Goal: Check status

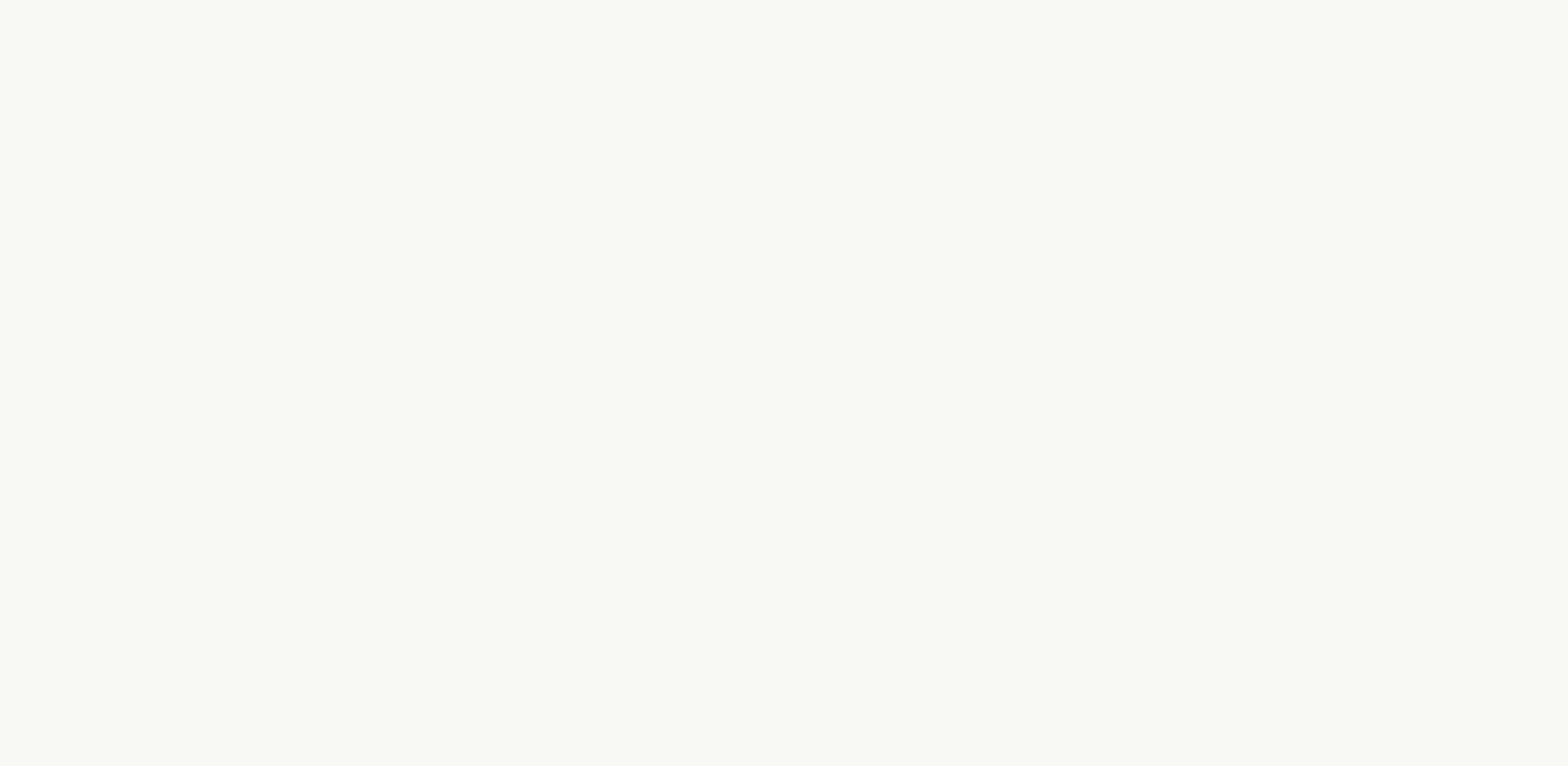
select select "FR"
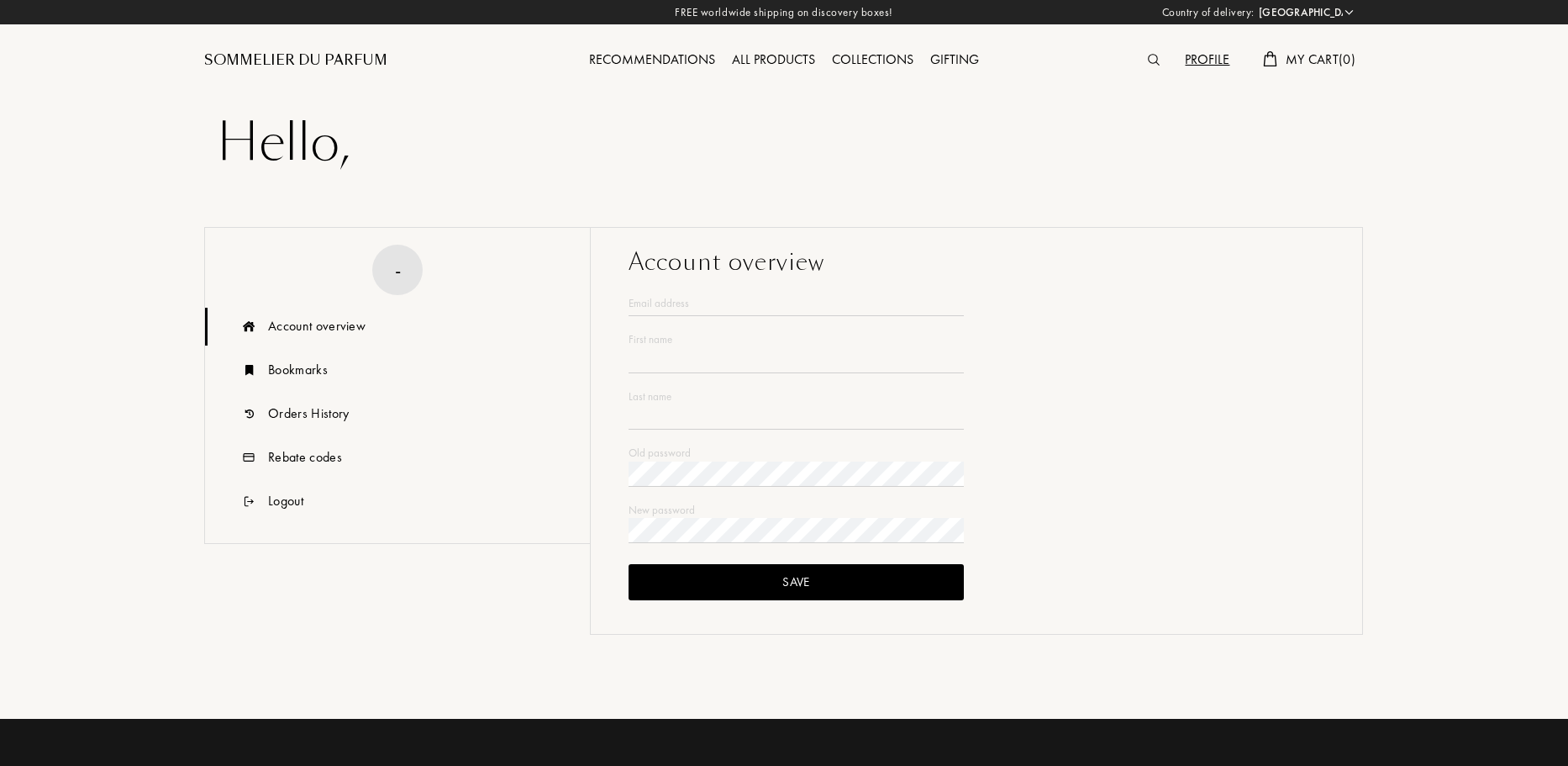
type input "[PERSON_NAME]"
type input "Collin"
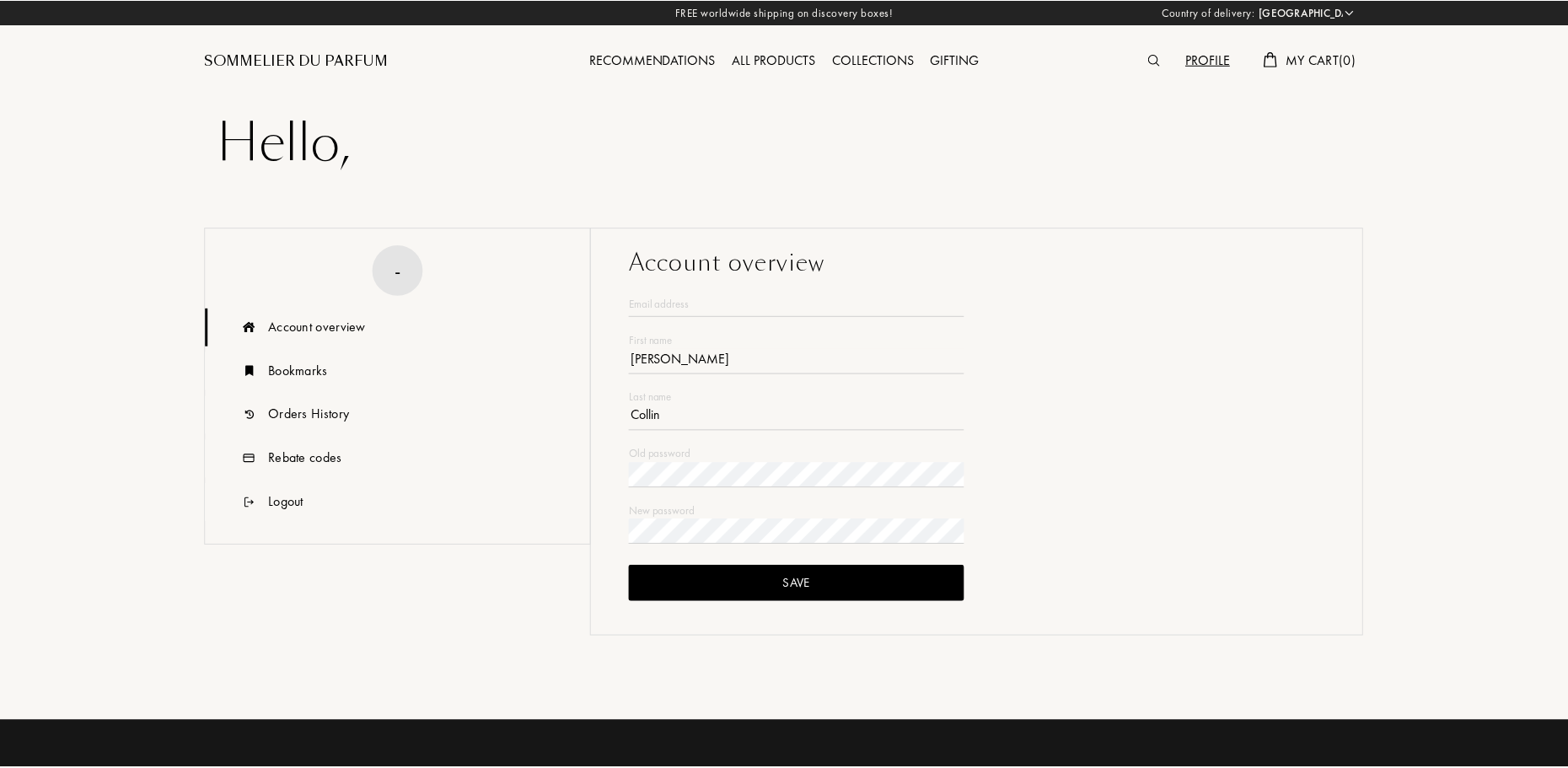
scroll to position [84, 0]
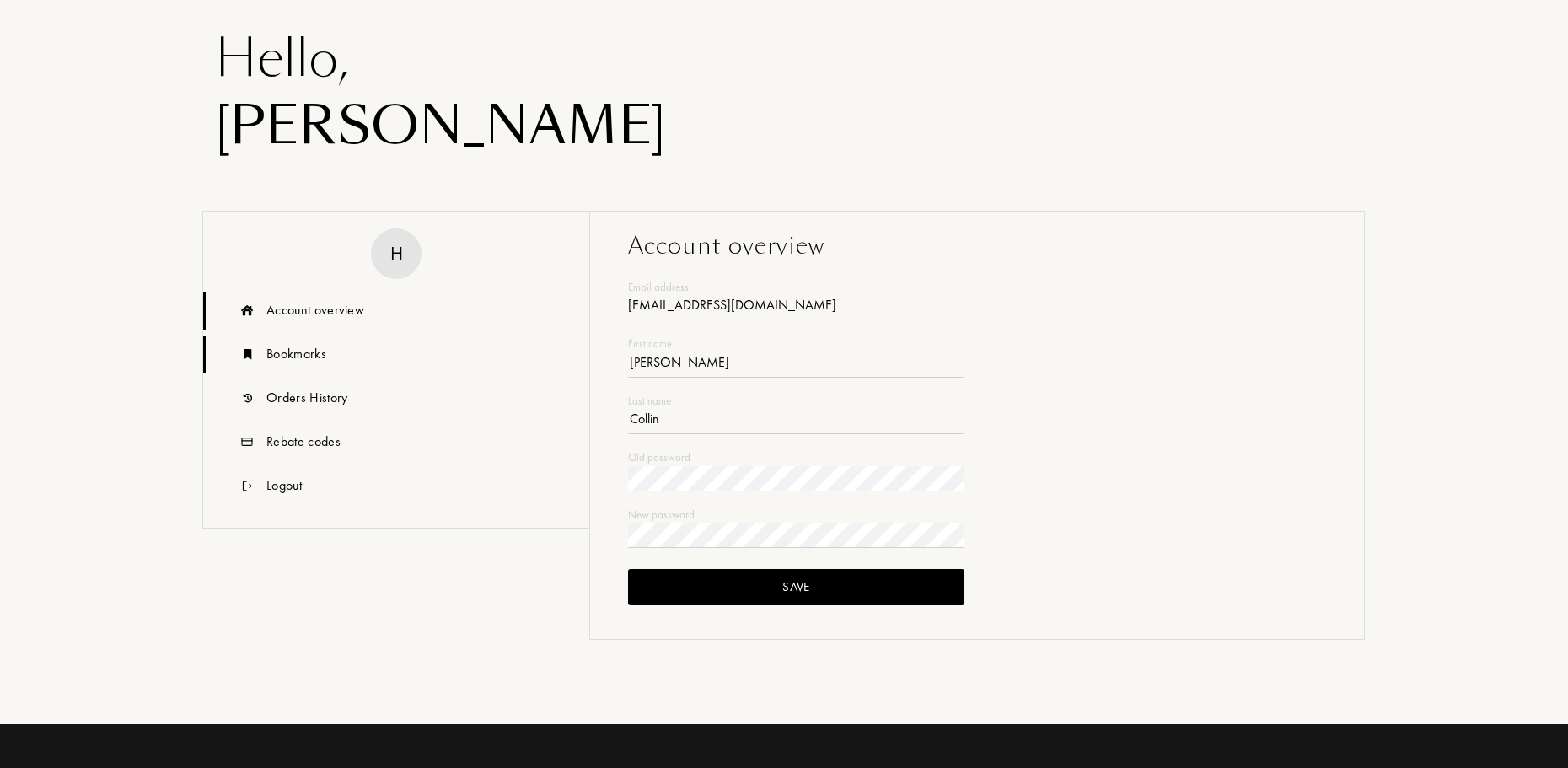
click at [312, 367] on div "Bookmarks" at bounding box center [396, 354] width 386 height 38
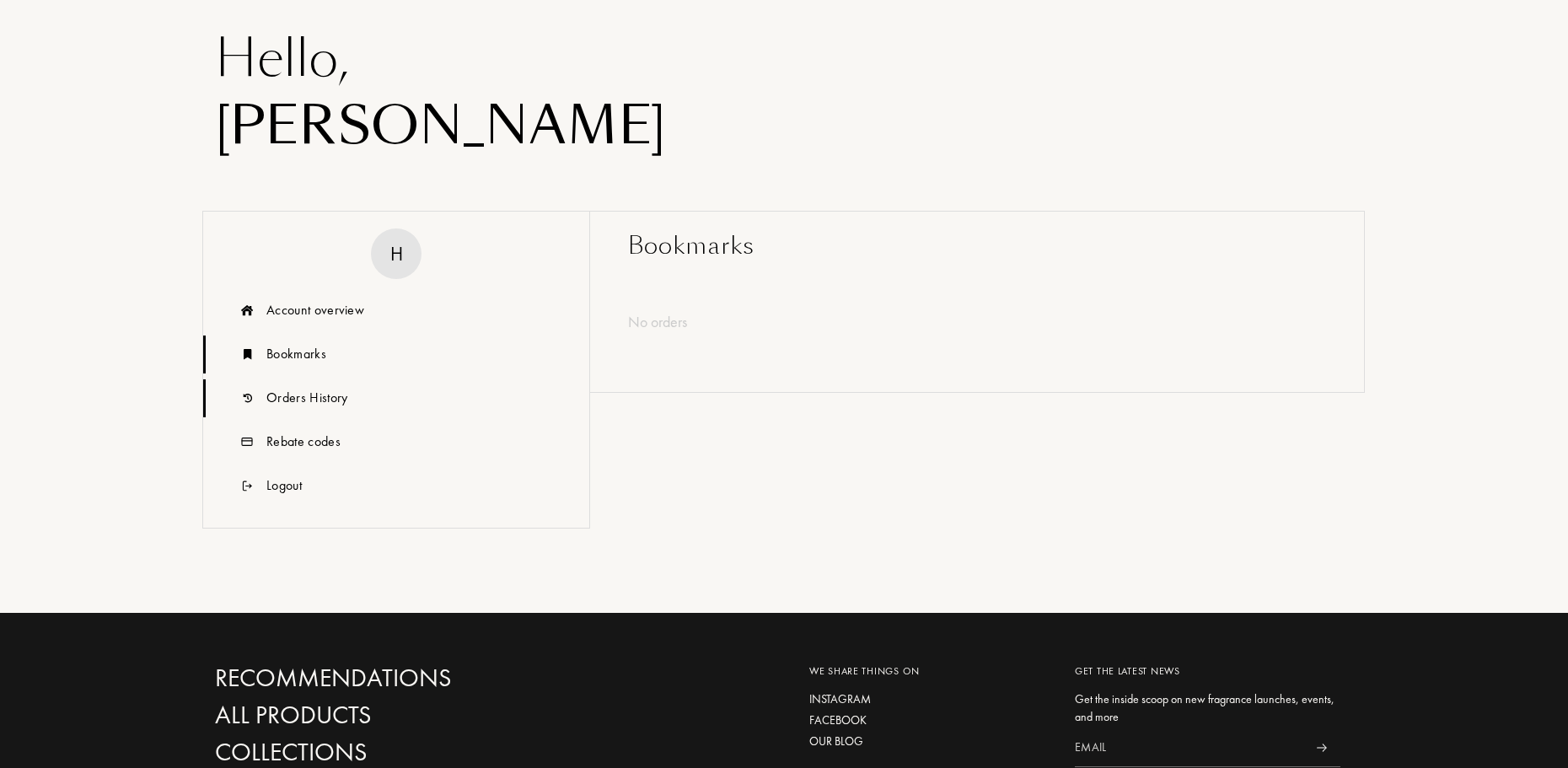
click at [315, 392] on div "Orders History" at bounding box center [307, 398] width 81 height 21
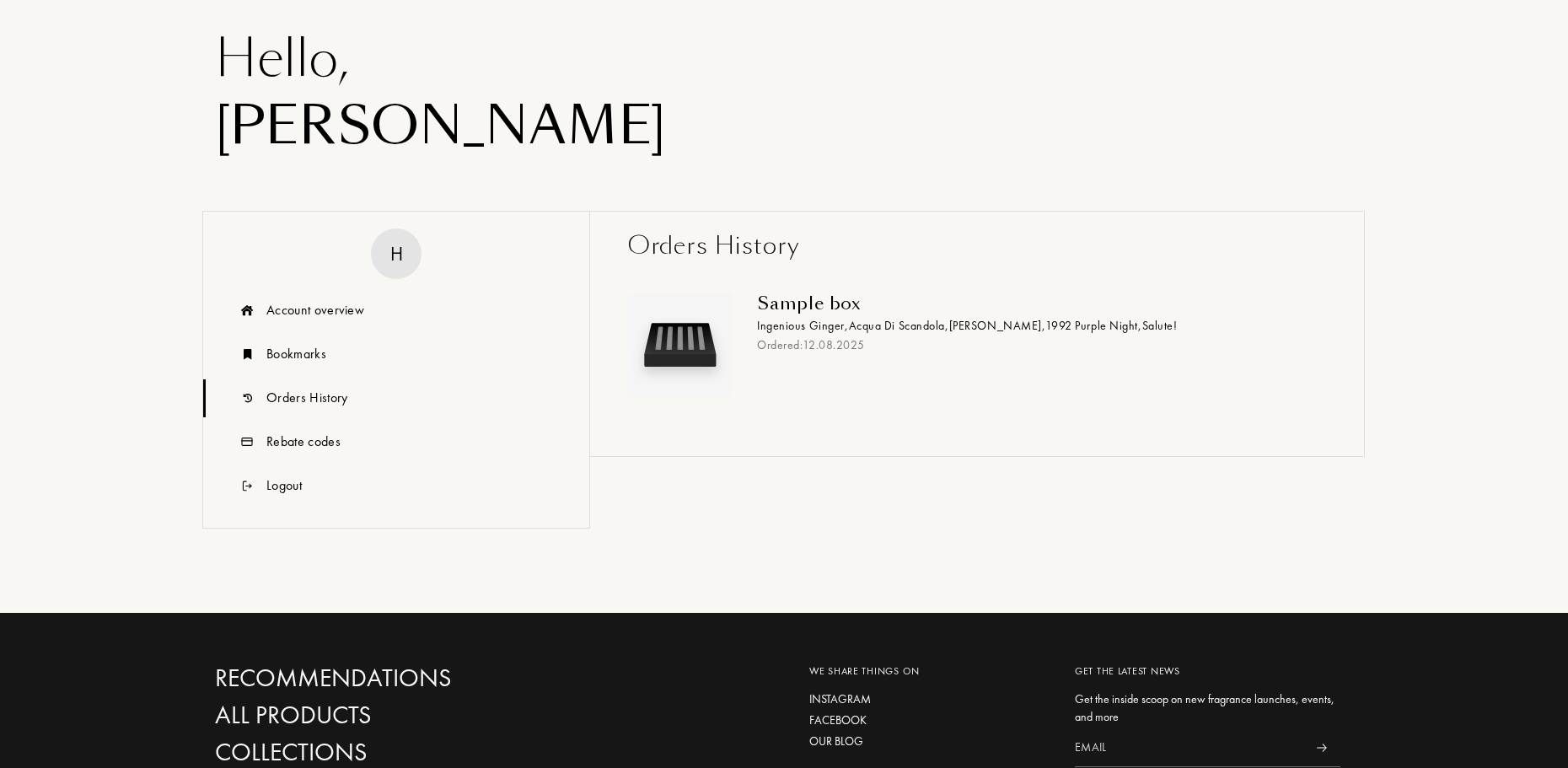
click at [737, 303] on div at bounding box center [687, 345] width 116 height 103
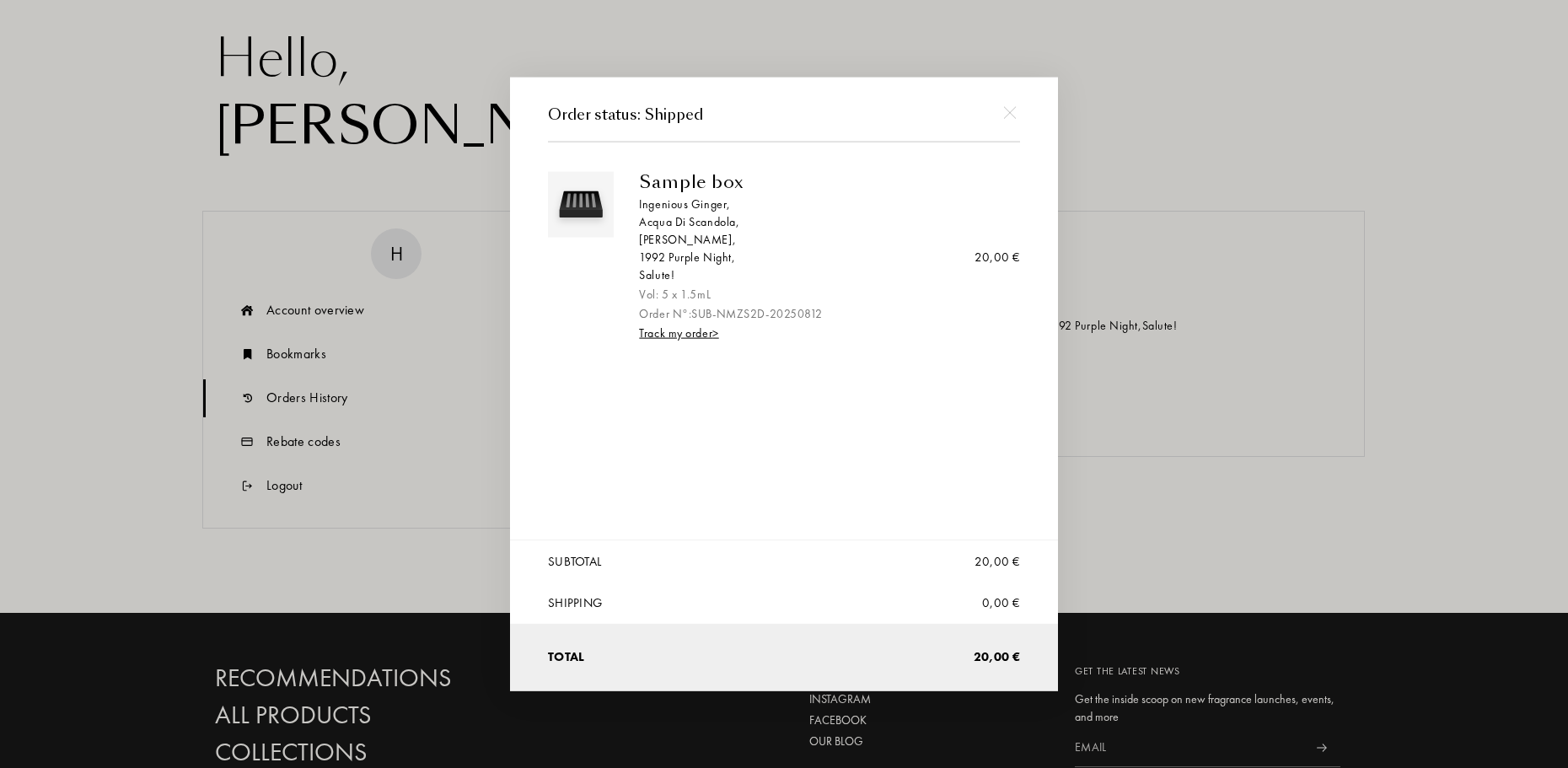
click at [683, 341] on link "Track my order >" at bounding box center [678, 332] width 79 height 15
click at [671, 335] on link "Track my order >" at bounding box center [678, 332] width 79 height 15
